Goal: Find specific page/section: Find specific page/section

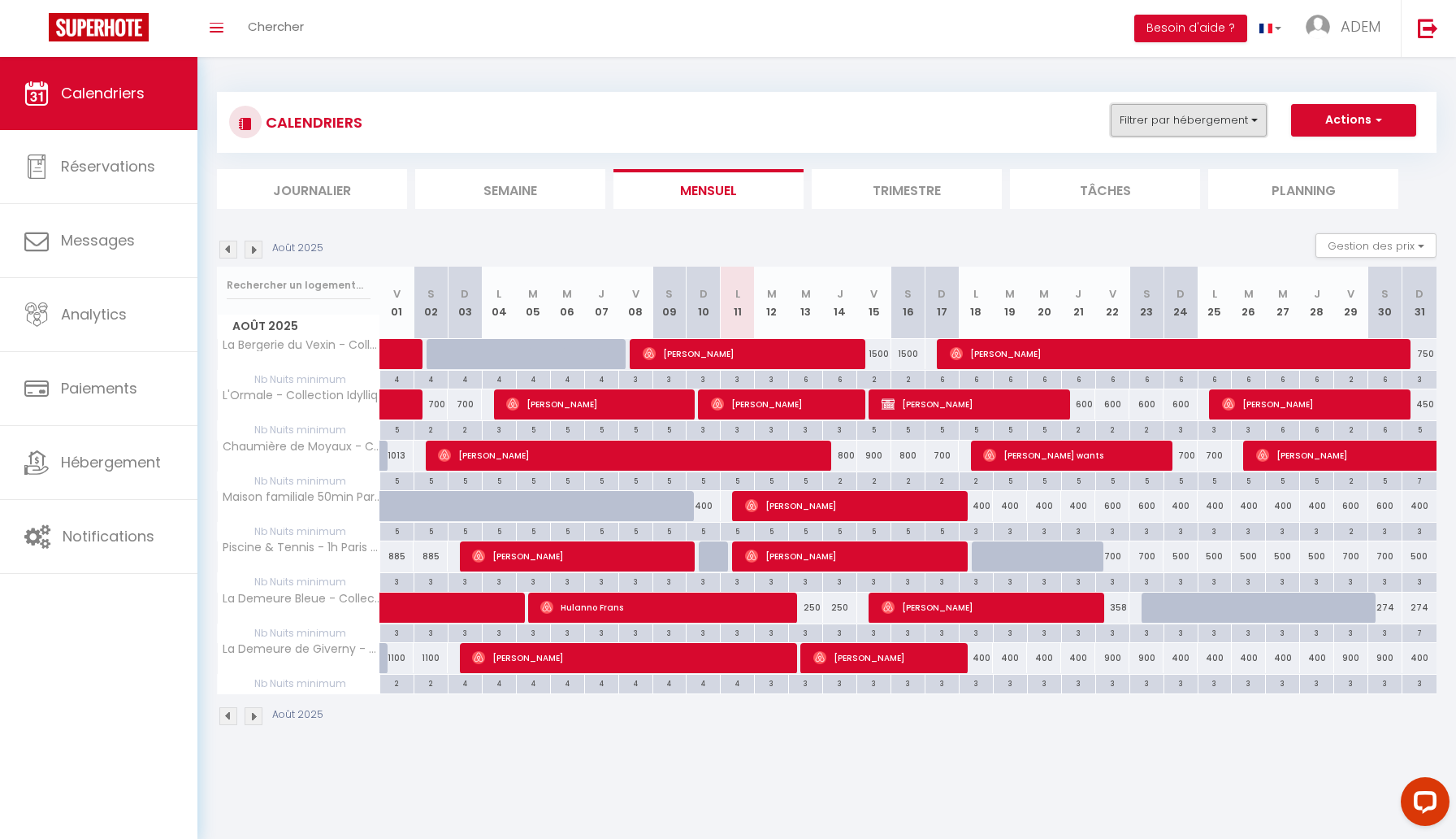
click at [1237, 125] on button "Filtrer par hébergement" at bounding box center [1190, 120] width 156 height 33
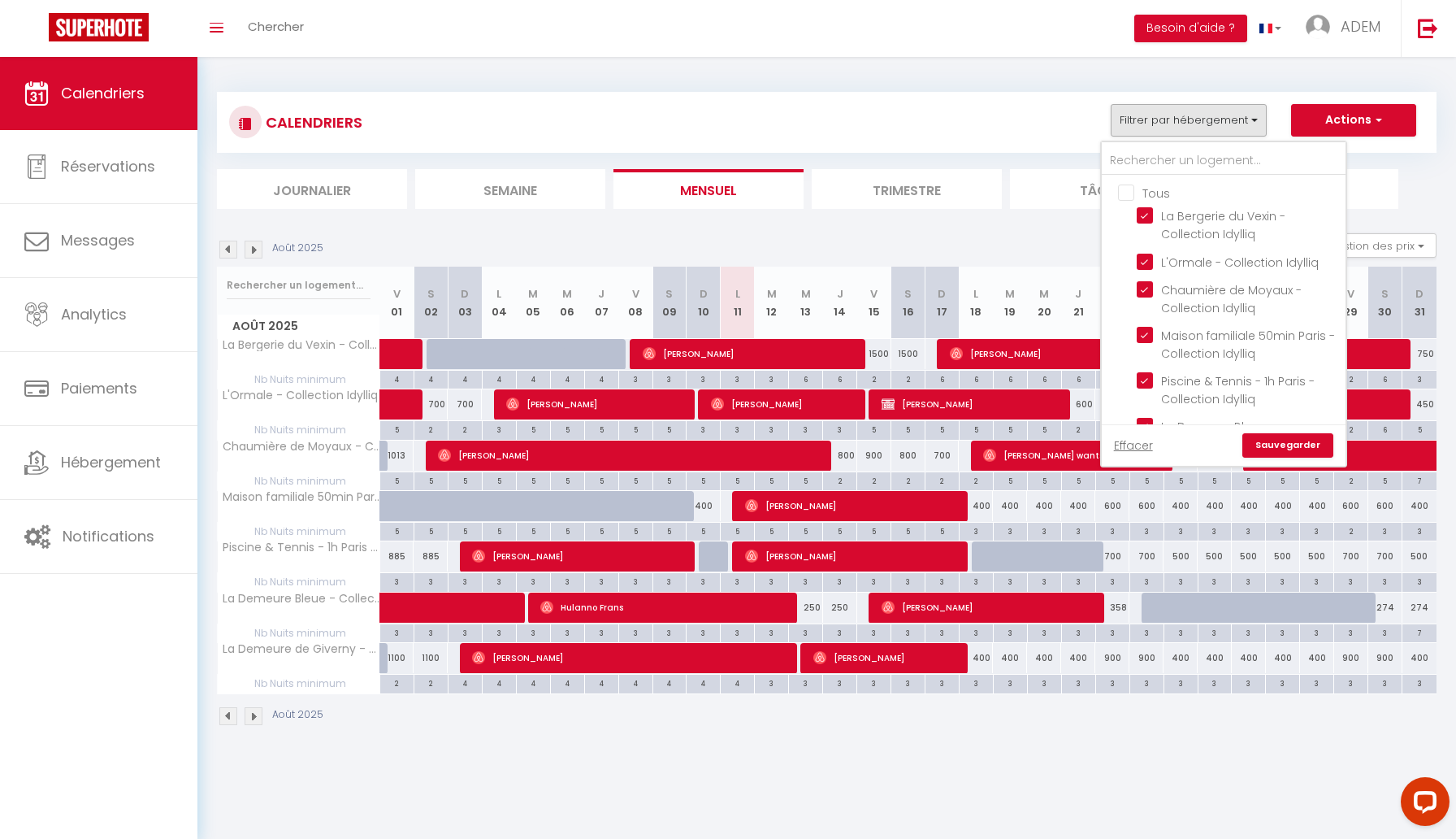
click at [1125, 193] on input "Tous" at bounding box center [1240, 192] width 244 height 16
checkbox input "false"
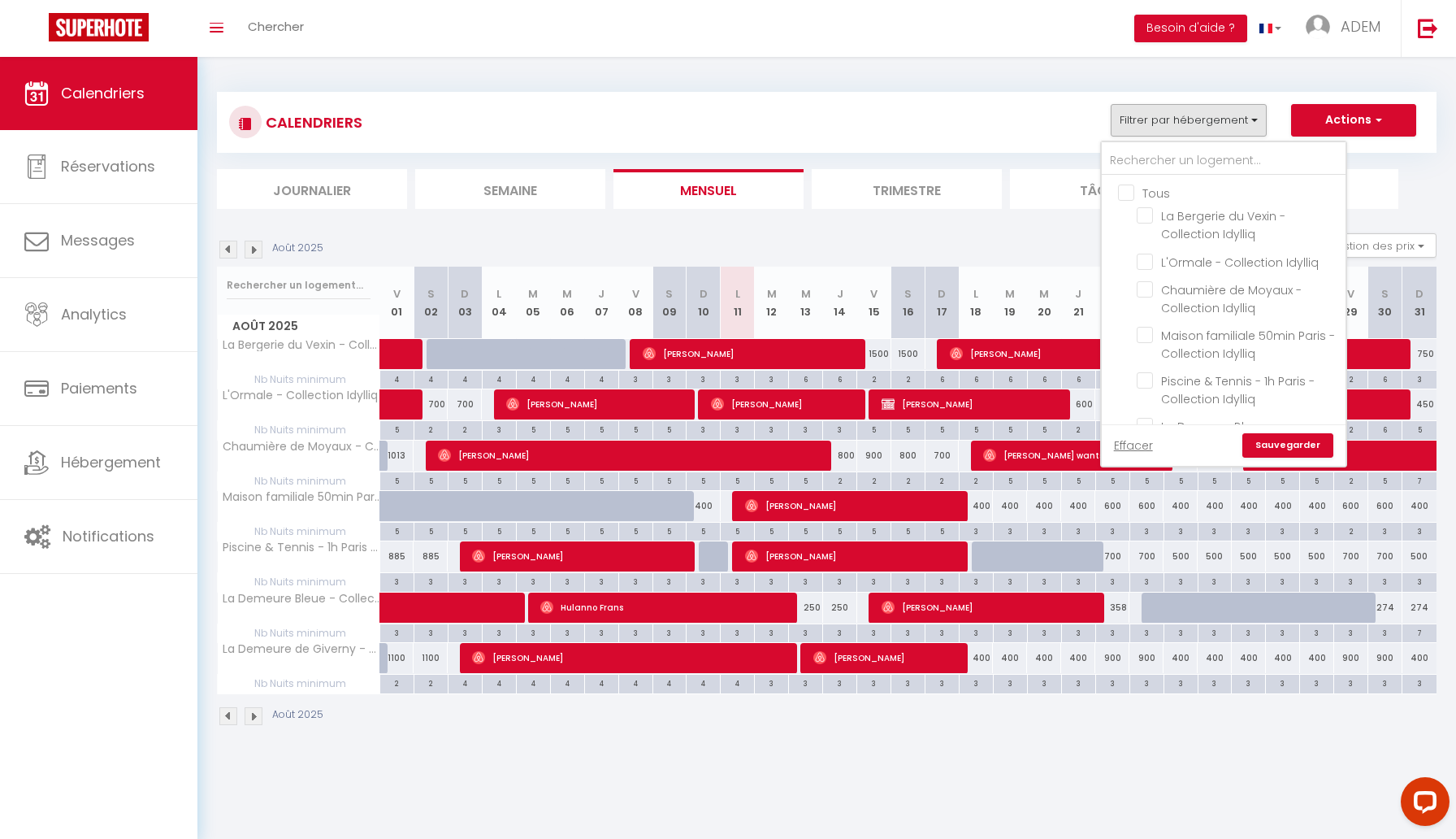
checkbox input "false"
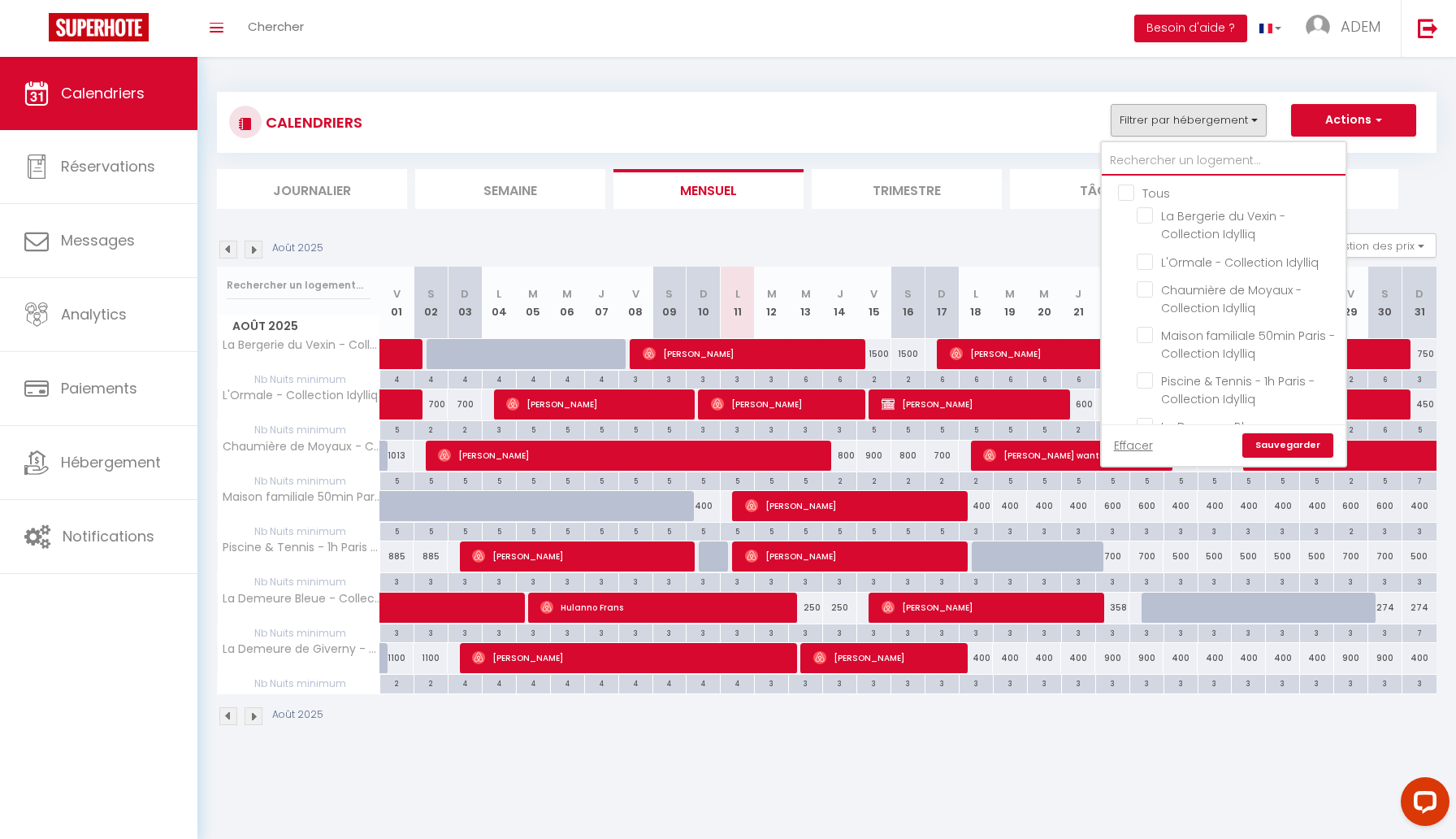
click at [1153, 163] on input "text" at bounding box center [1224, 161] width 244 height 29
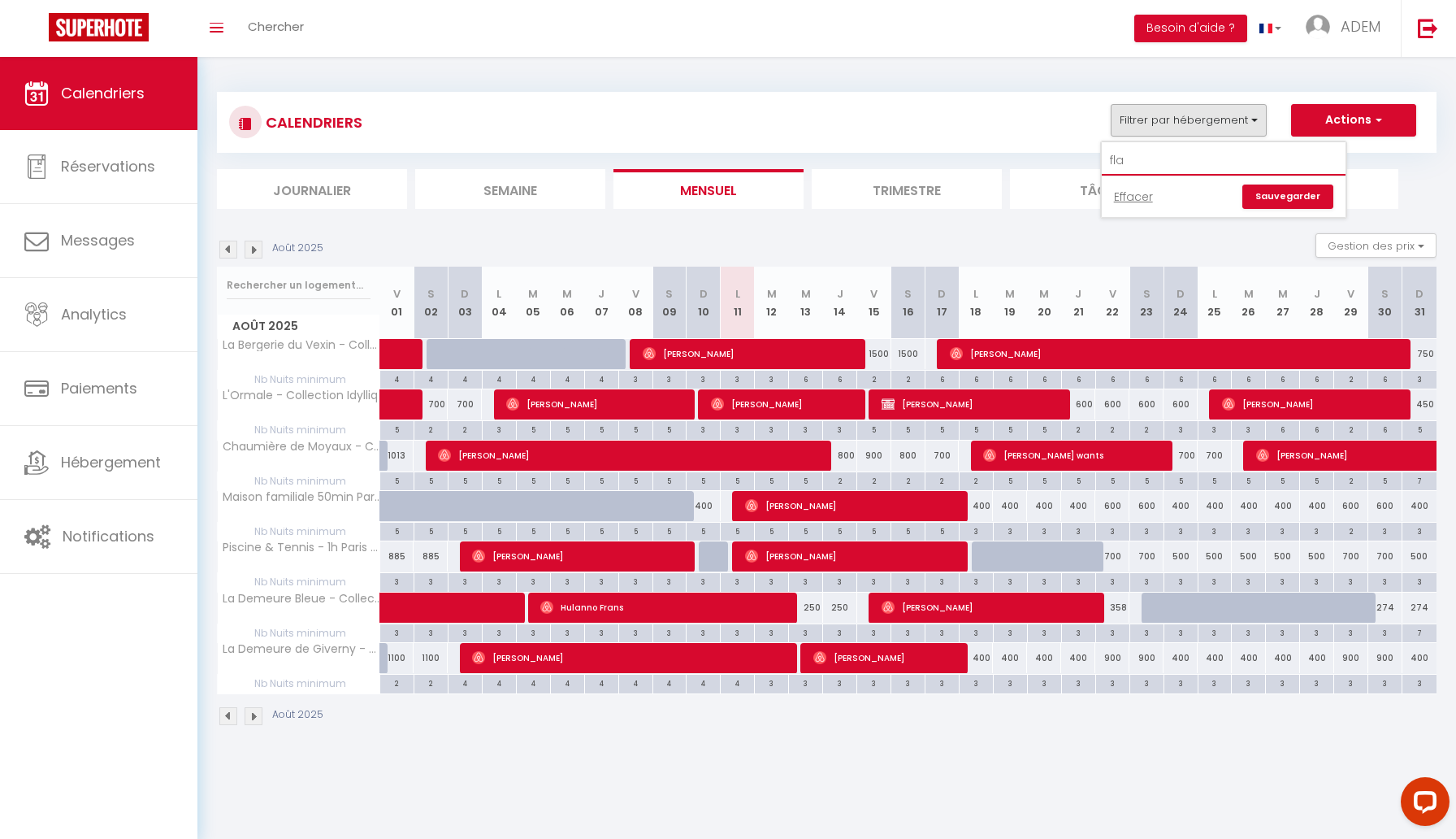
type input "[MEDICAL_DATA]"
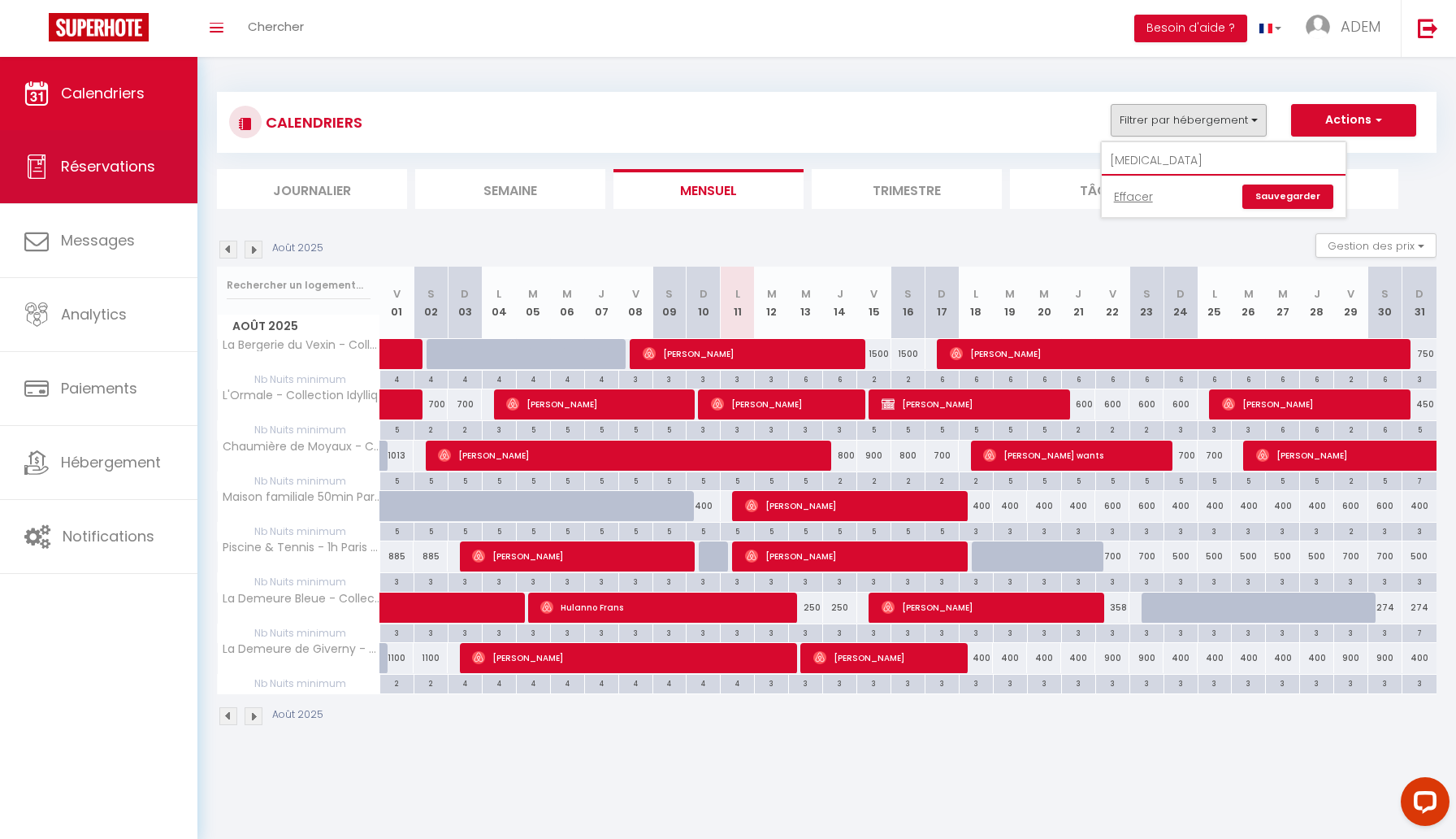
click at [149, 199] on link "Réservations" at bounding box center [99, 166] width 198 height 73
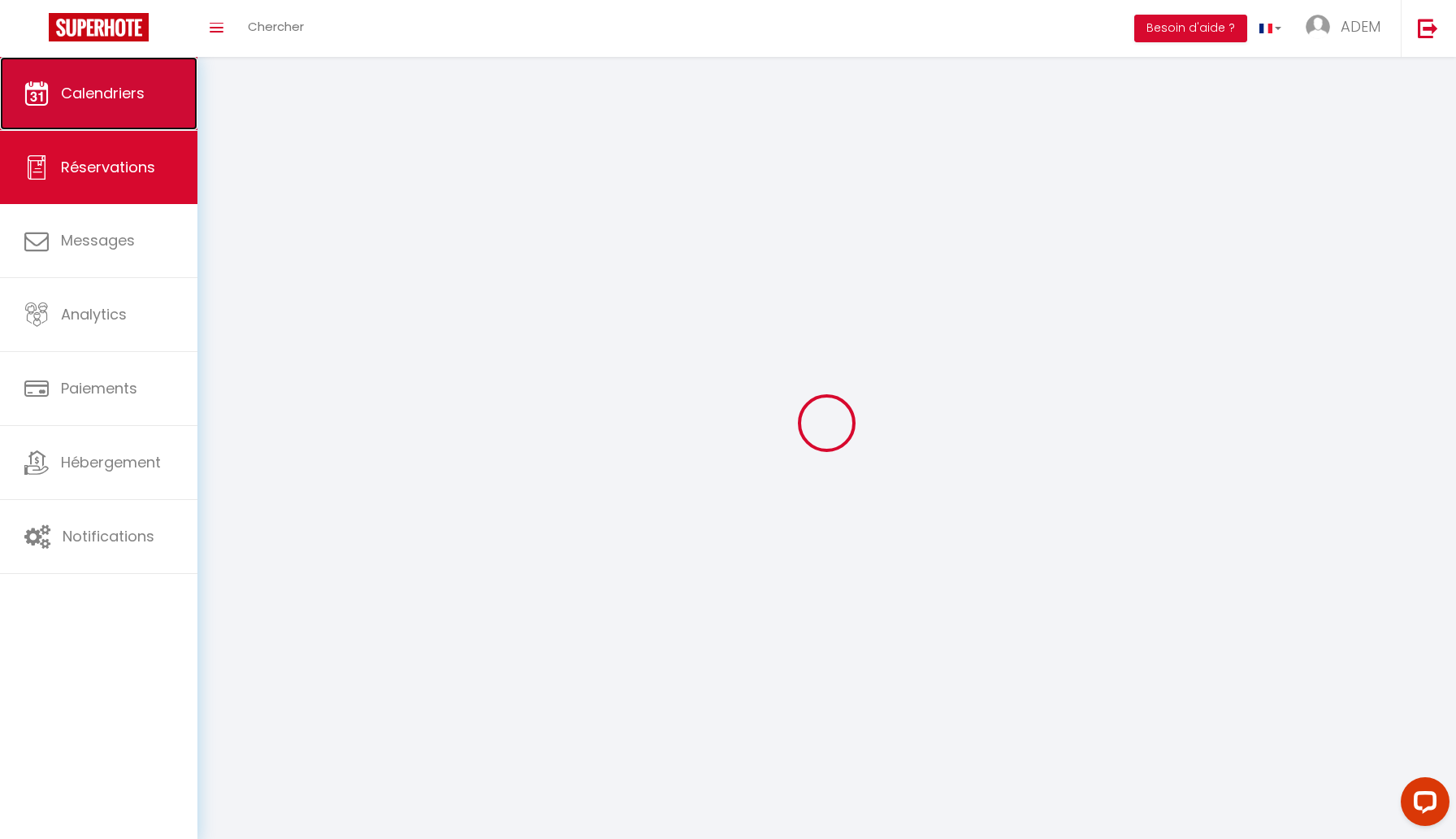
click at [144, 106] on link "Calendriers" at bounding box center [99, 93] width 198 height 73
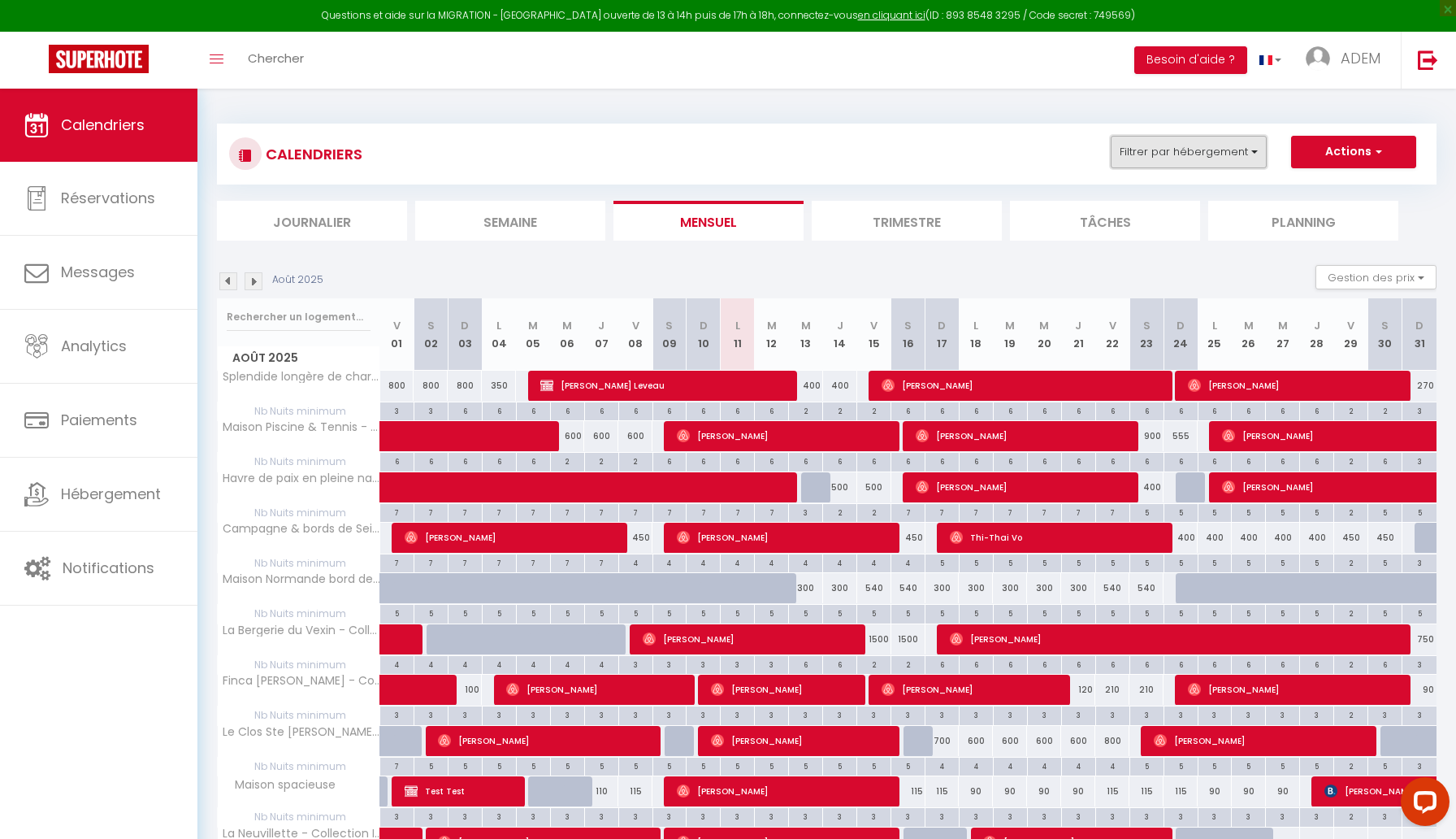
click at [1159, 144] on button "Filtrer par hébergement" at bounding box center [1190, 152] width 156 height 33
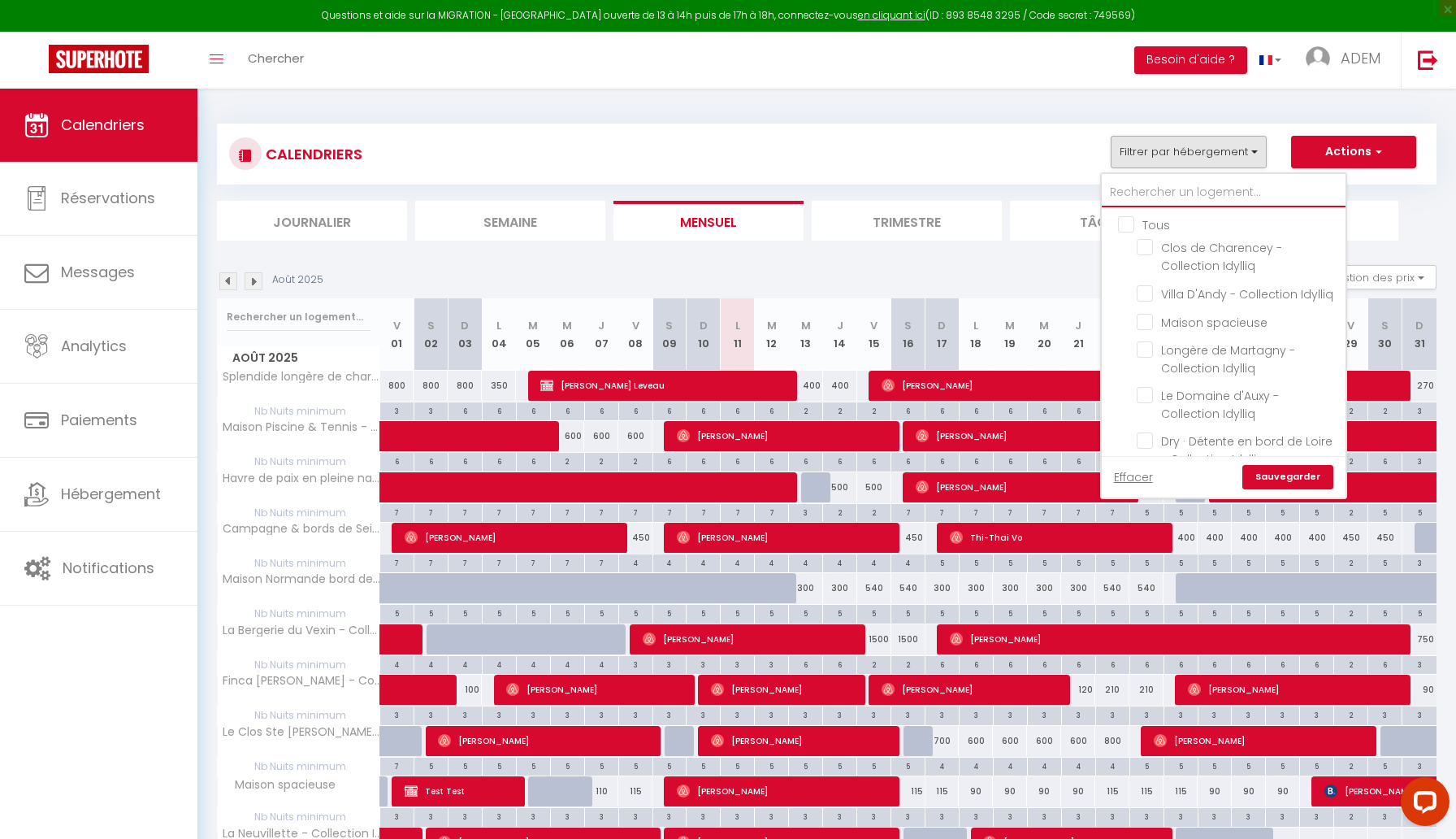
click at [1152, 186] on input "text" at bounding box center [1224, 193] width 244 height 29
type input "f"
checkbox input "false"
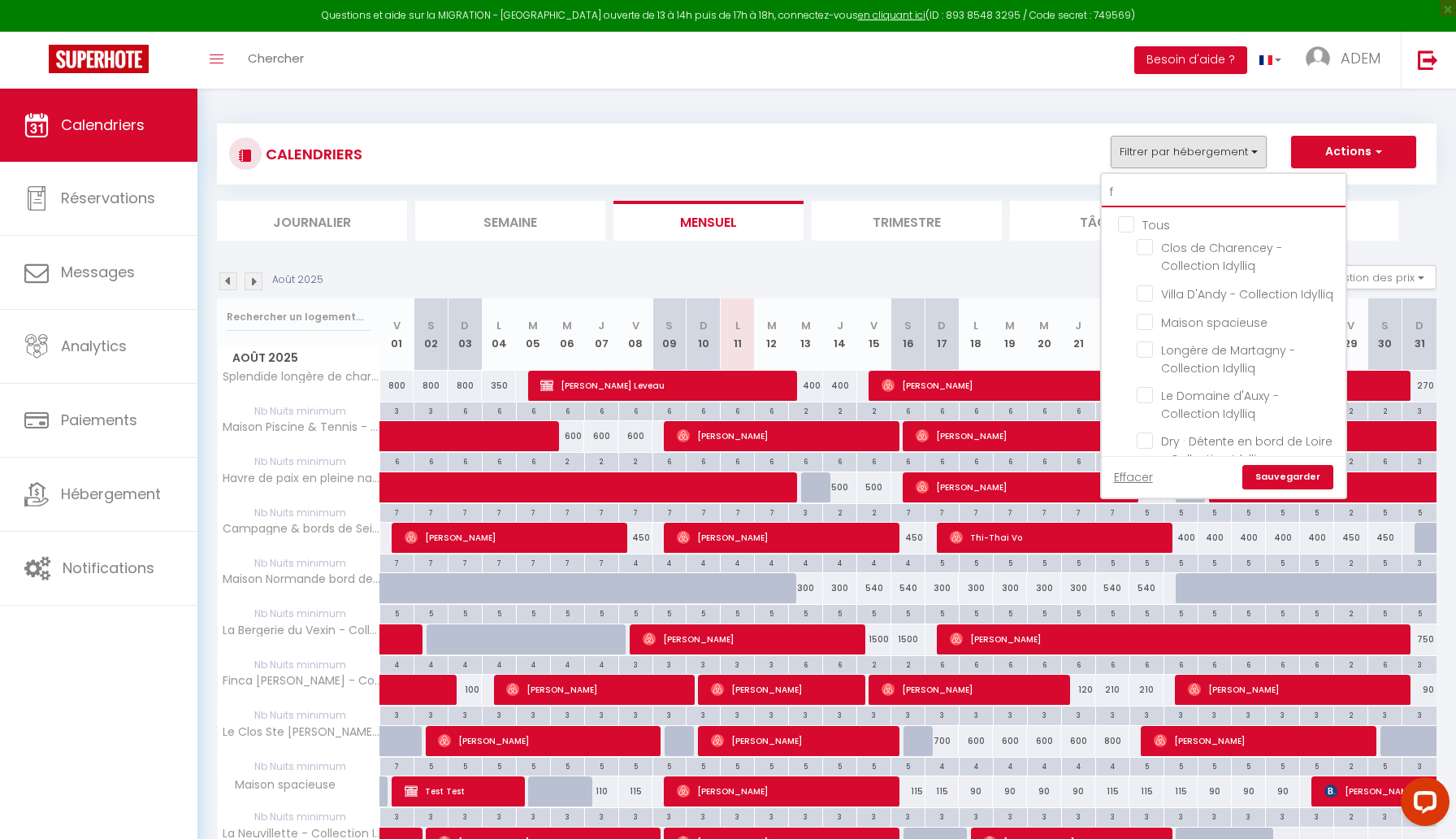
checkbox input "false"
type input "fla"
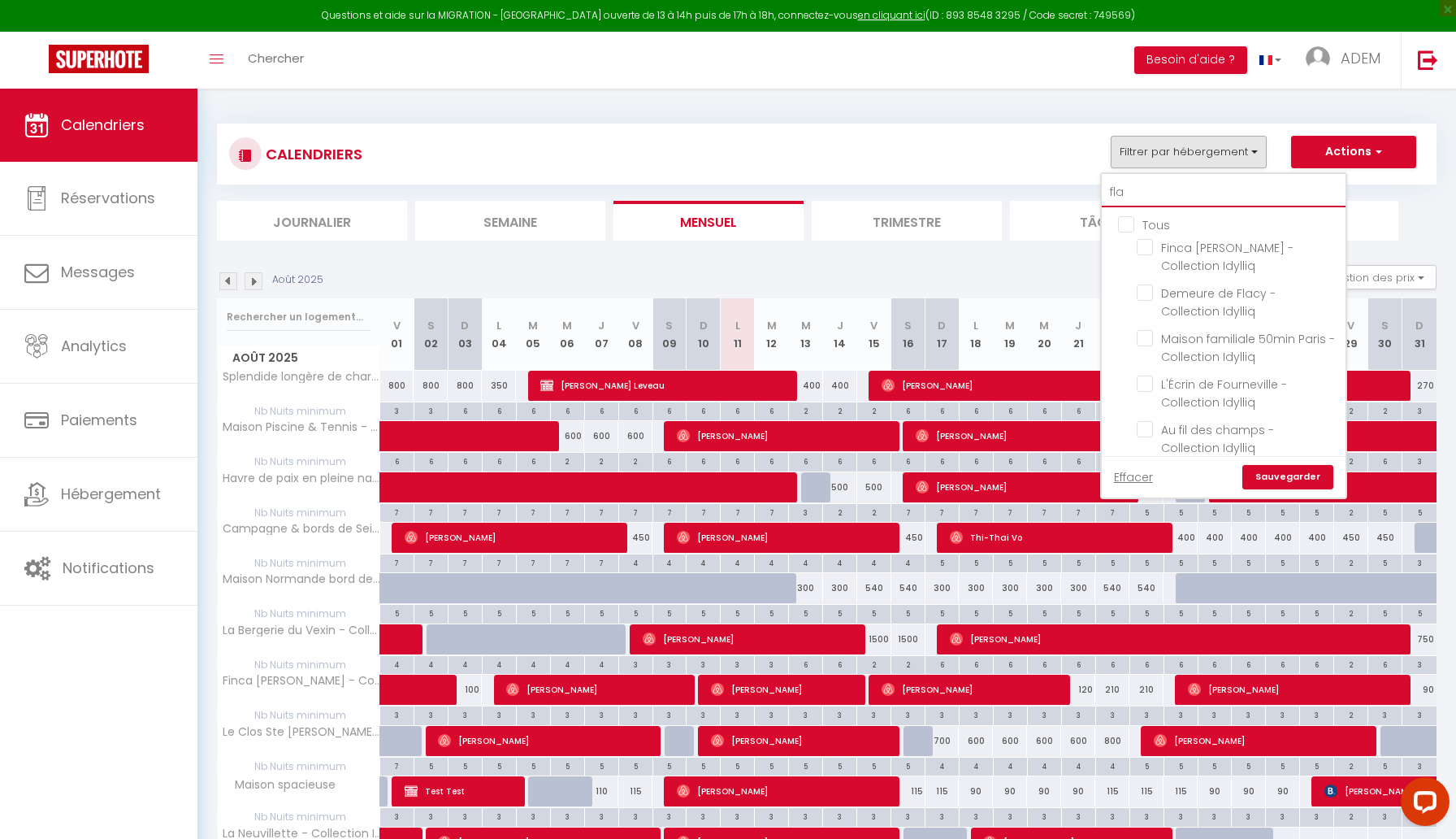
checkbox input "false"
type input "[MEDICAL_DATA]"
checkbox input "false"
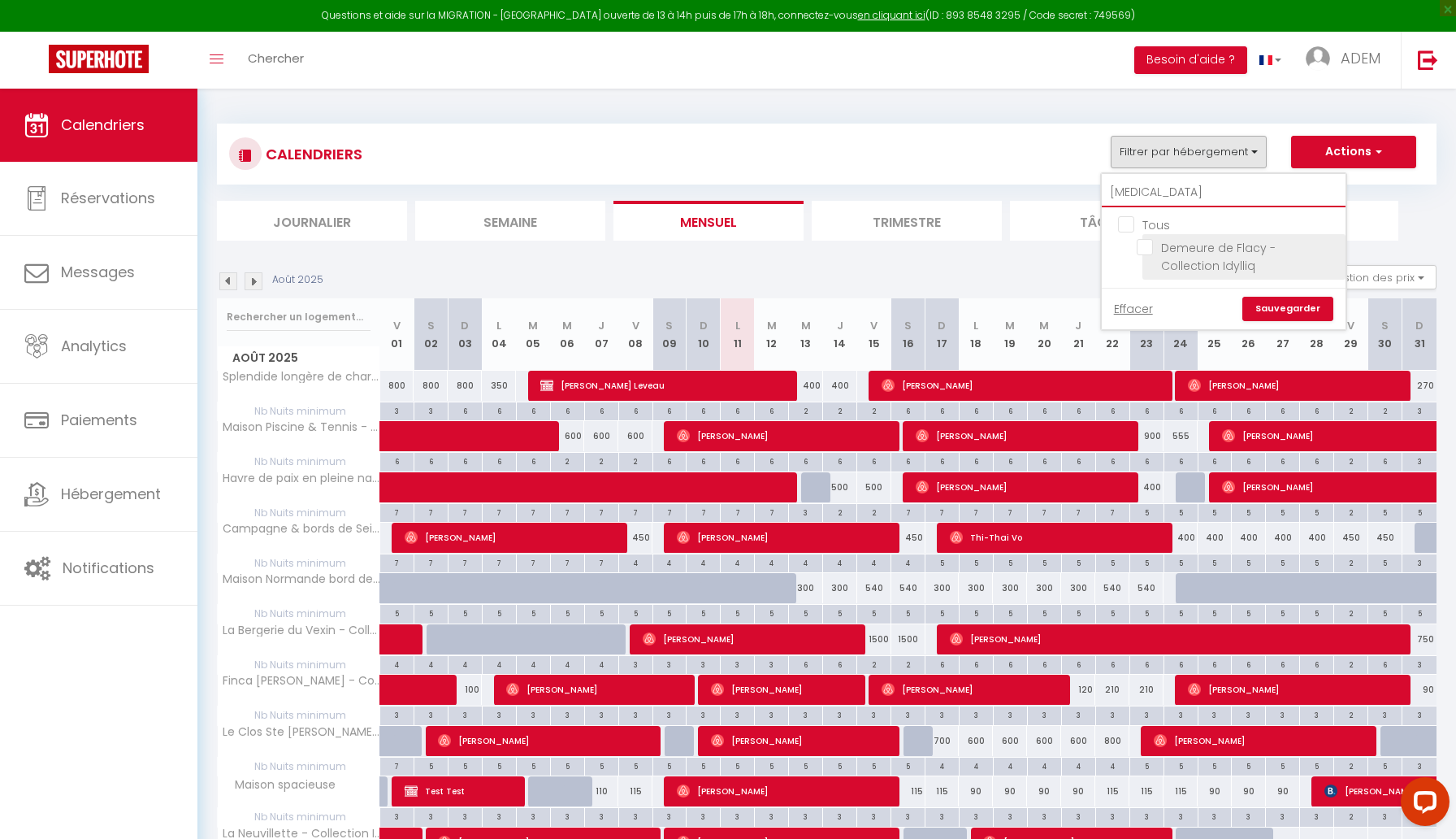
type input "[MEDICAL_DATA]"
click at [1148, 244] on input "Demeure de Flacy - Collection Idylliq" at bounding box center [1239, 247] width 203 height 16
checkbox input "true"
click at [1262, 303] on link "Sauvegarder" at bounding box center [1288, 309] width 91 height 24
